Goal: Task Accomplishment & Management: Complete application form

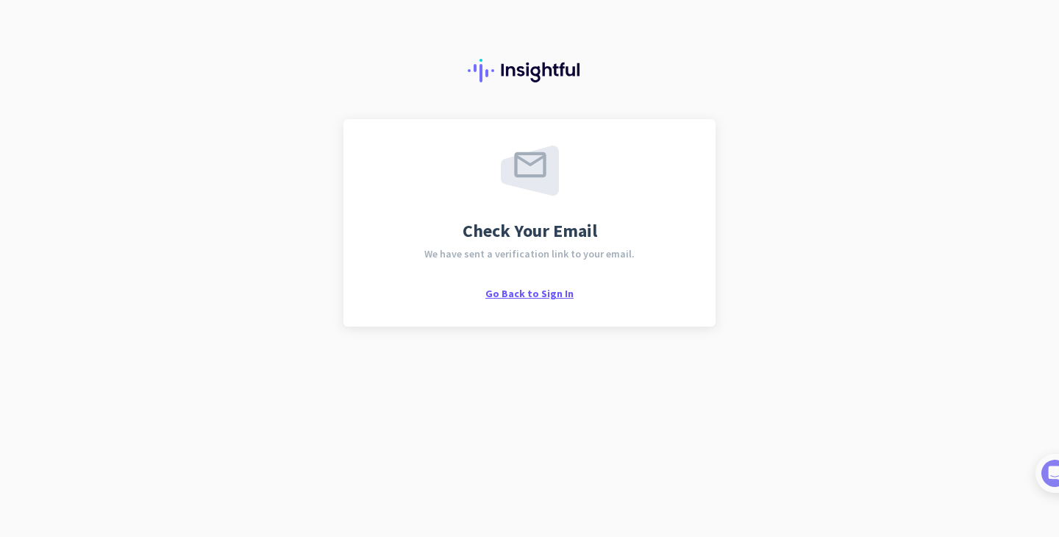
click at [538, 293] on span "Go Back to Sign In" at bounding box center [529, 293] width 88 height 13
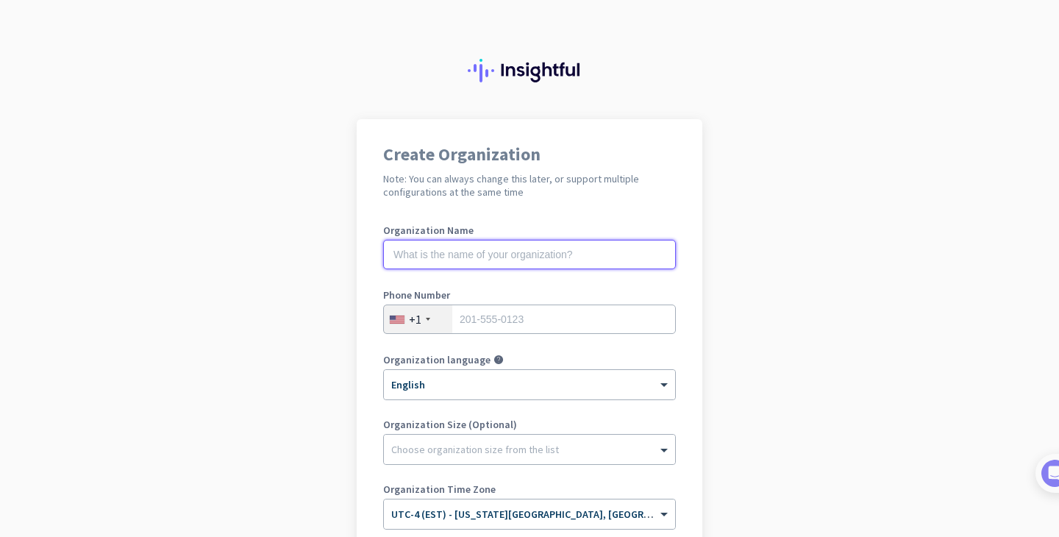
click at [520, 254] on input "text" at bounding box center [529, 254] width 293 height 29
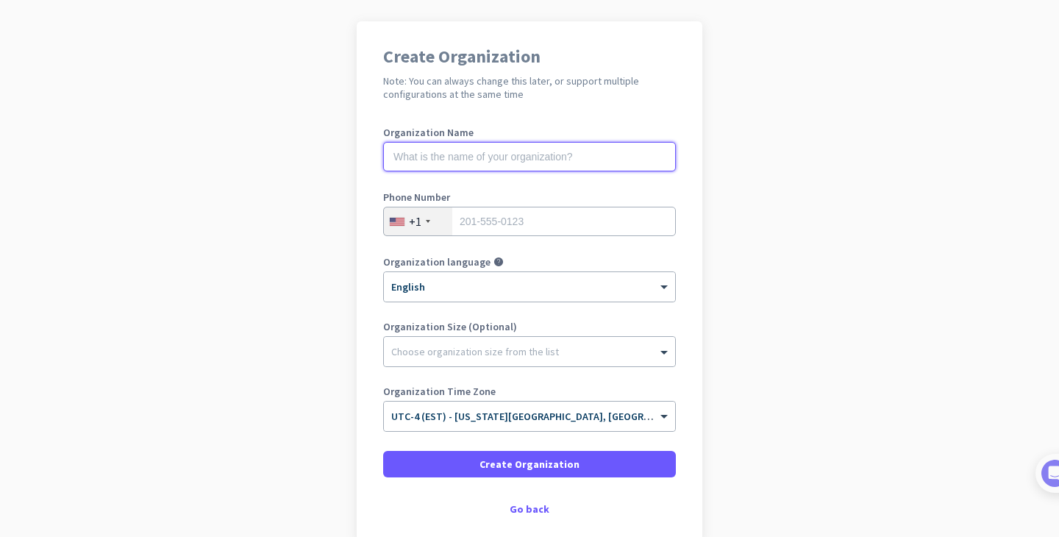
scroll to position [103, 0]
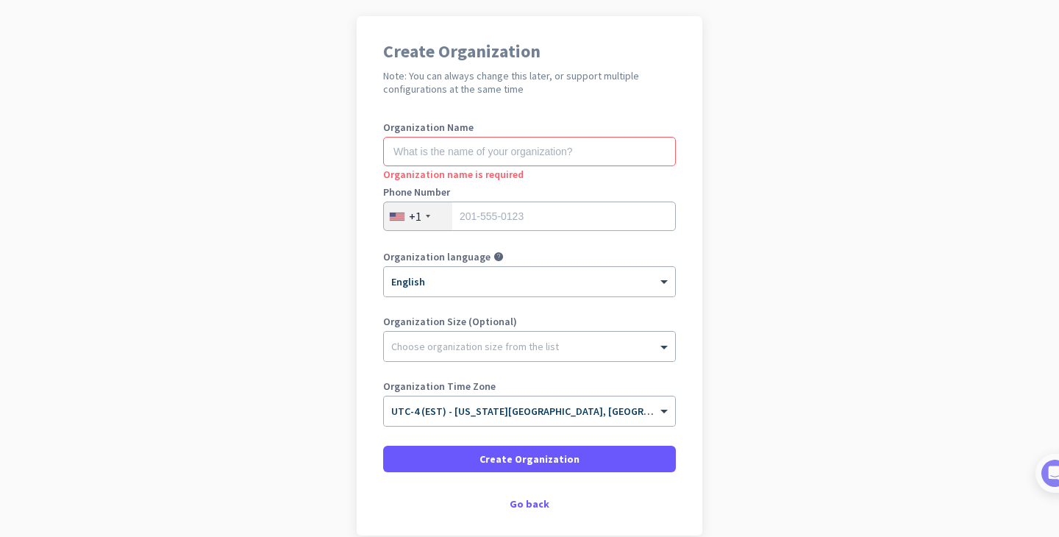
click at [243, 318] on app-onboarding-organization "Create Organization Note: You can always change this later, or support multiple…" at bounding box center [529, 312] width 1059 height 593
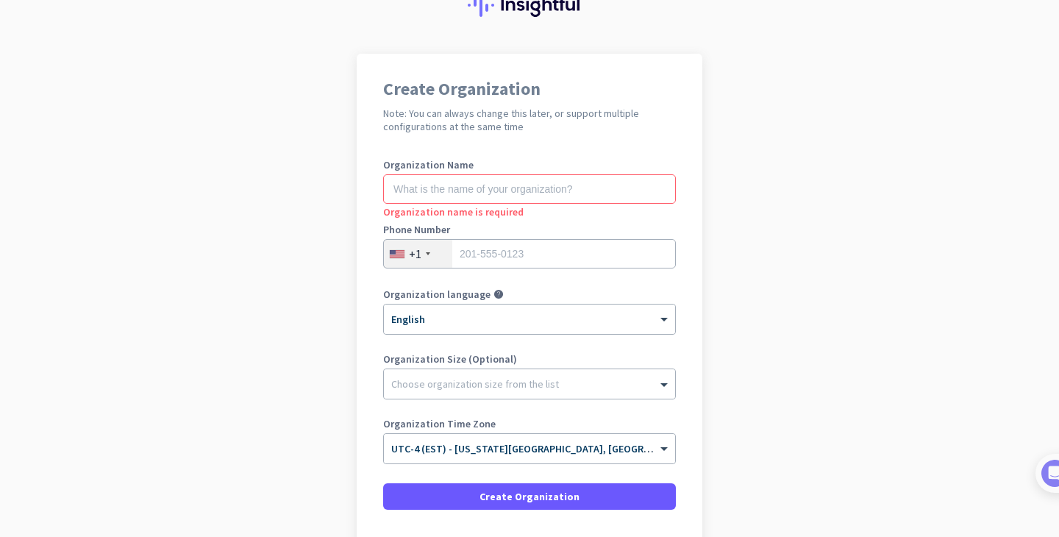
click at [243, 307] on app-onboarding-organization "Create Organization Note: You can always change this later, or support multiple…" at bounding box center [529, 350] width 1059 height 593
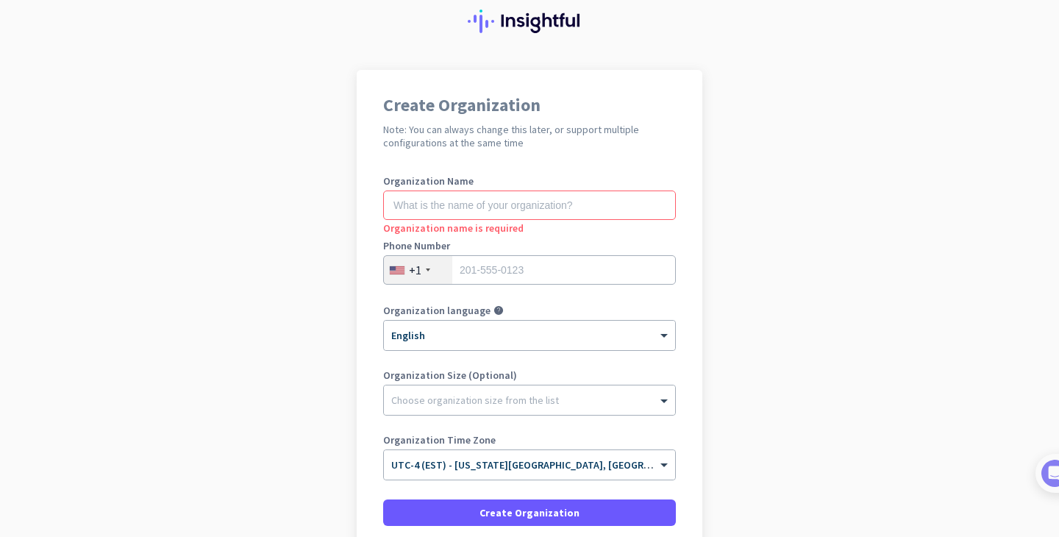
scroll to position [50, 0]
